Goal: Task Accomplishment & Management: Use online tool/utility

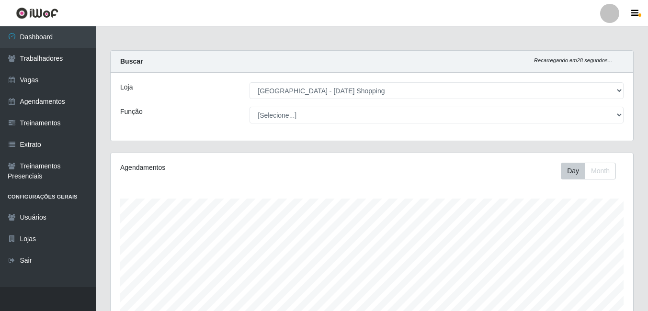
select select "471"
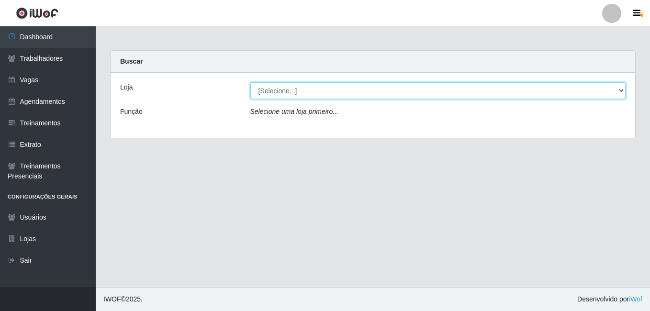
click at [289, 87] on select "[Selecione...] [GEOGRAPHIC_DATA] - [DATE][GEOGRAPHIC_DATA]" at bounding box center [438, 90] width 376 height 17
select select "471"
click at [250, 82] on select "[Selecione...] [GEOGRAPHIC_DATA] - [DATE][GEOGRAPHIC_DATA]" at bounding box center [438, 90] width 376 height 17
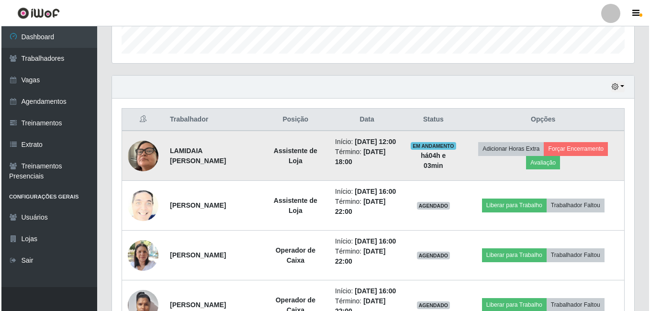
scroll to position [335, 0]
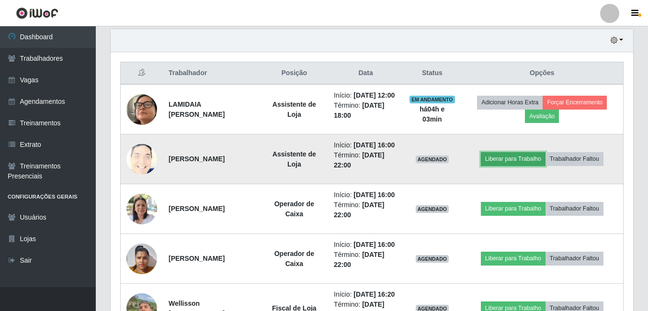
click at [517, 166] on button "Liberar para Trabalho" at bounding box center [513, 158] width 65 height 13
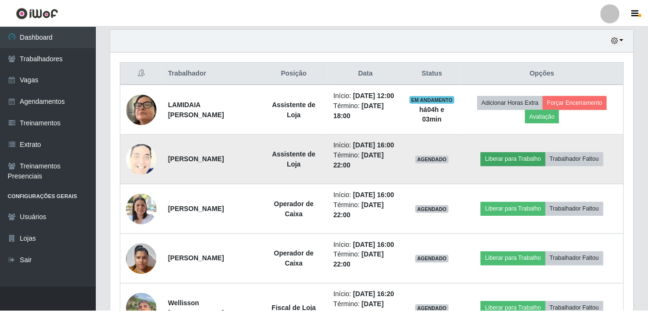
scroll to position [199, 518]
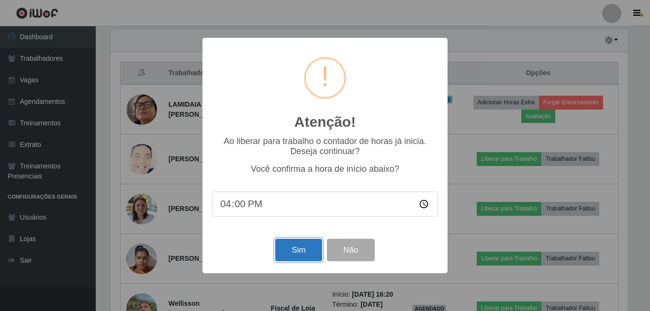
click at [302, 257] on button "Sim" at bounding box center [298, 250] width 46 height 23
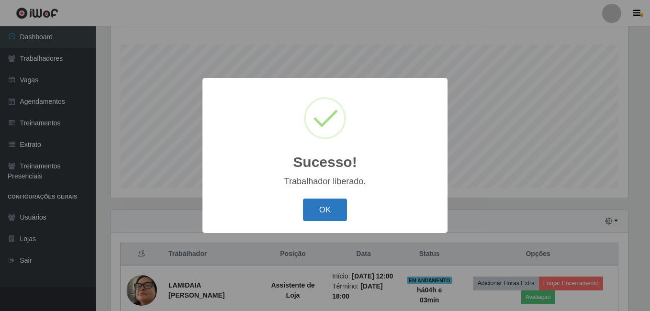
click at [333, 208] on button "OK" at bounding box center [325, 210] width 45 height 23
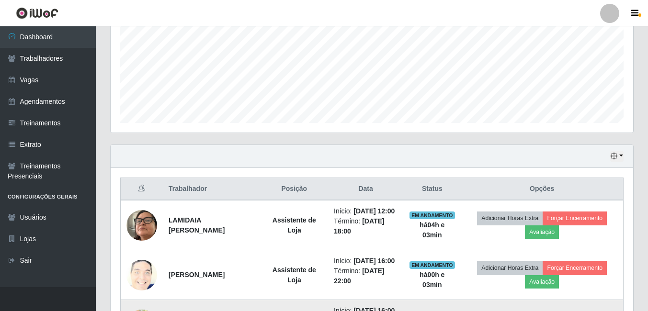
scroll to position [346, 0]
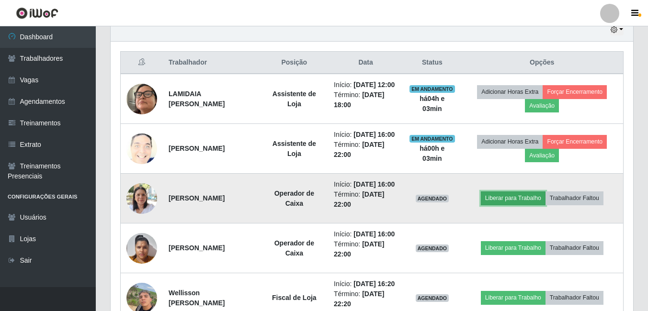
click at [514, 205] on button "Liberar para Trabalho" at bounding box center [513, 198] width 65 height 13
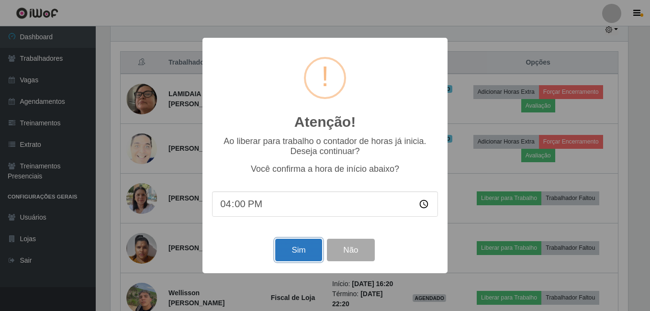
click at [293, 251] on button "Sim" at bounding box center [298, 250] width 46 height 23
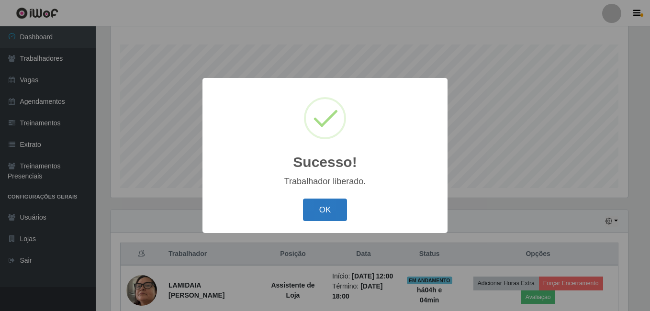
drag, startPoint x: 324, startPoint y: 210, endPoint x: 529, endPoint y: 203, distance: 204.5
click at [325, 210] on button "OK" at bounding box center [325, 210] width 45 height 23
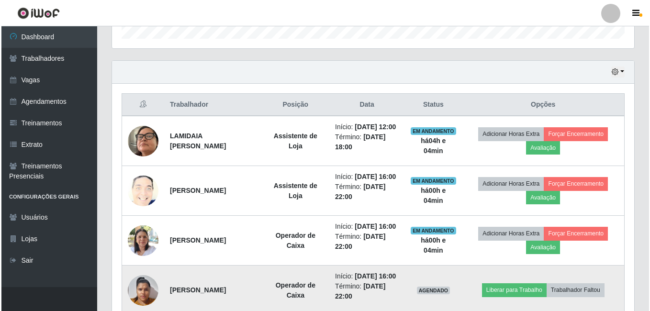
scroll to position [453, 0]
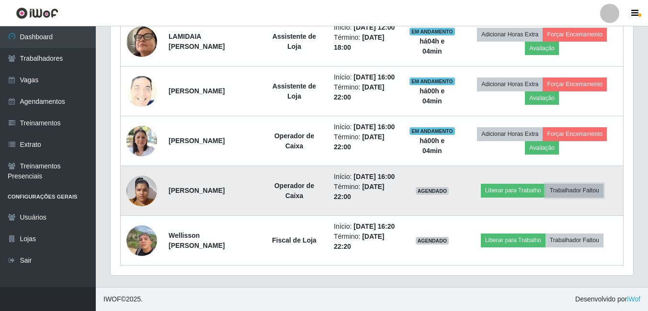
click at [591, 184] on button "Trabalhador Faltou" at bounding box center [574, 190] width 58 height 13
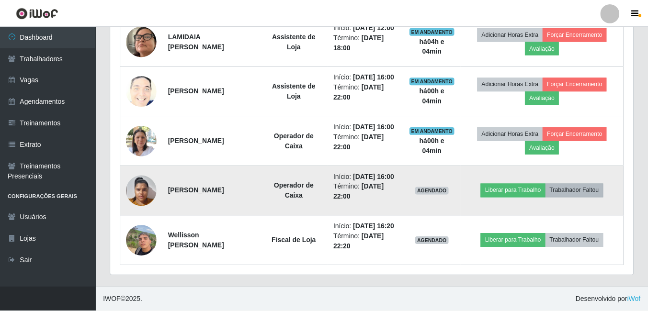
scroll to position [199, 518]
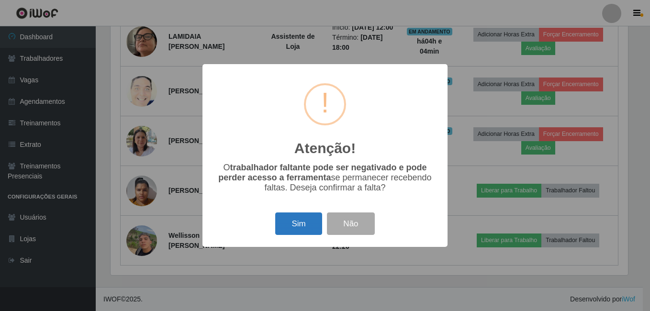
click at [297, 216] on button "Sim" at bounding box center [298, 224] width 46 height 23
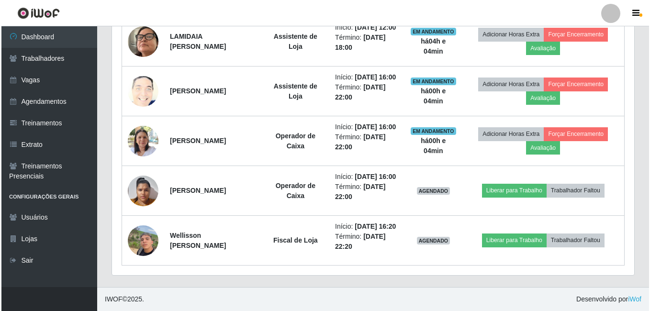
scroll to position [0, 0]
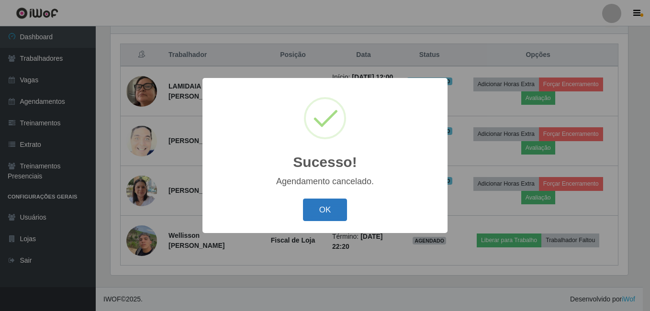
click at [339, 207] on button "OK" at bounding box center [325, 210] width 45 height 23
